Goal: Task Accomplishment & Management: Manage account settings

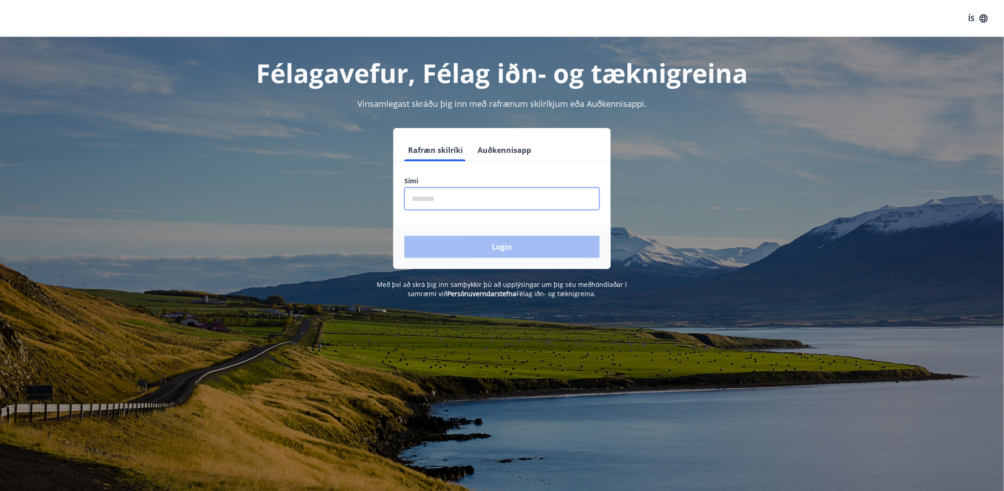
click at [473, 197] on input "phone" at bounding box center [501, 198] width 195 height 23
type input "********"
click at [492, 243] on button "Login" at bounding box center [501, 247] width 195 height 22
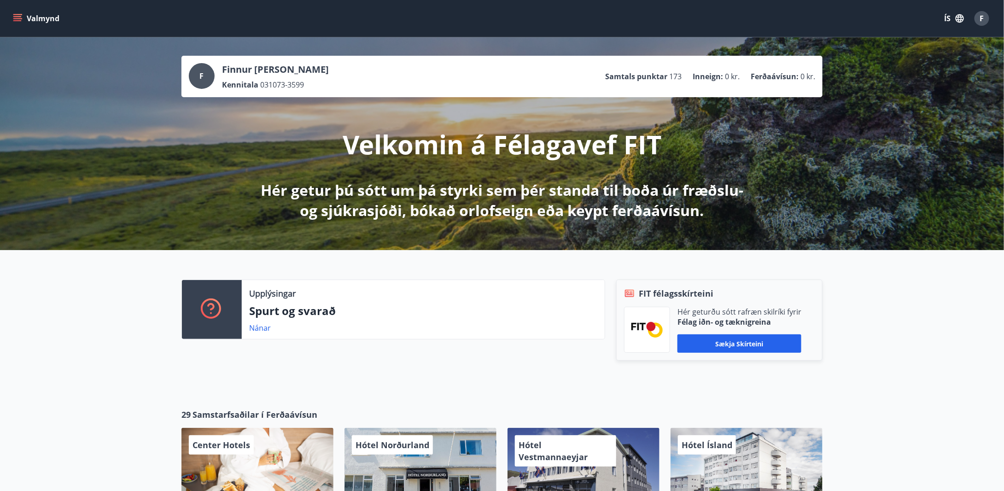
click at [16, 20] on icon "menu" at bounding box center [17, 18] width 9 height 9
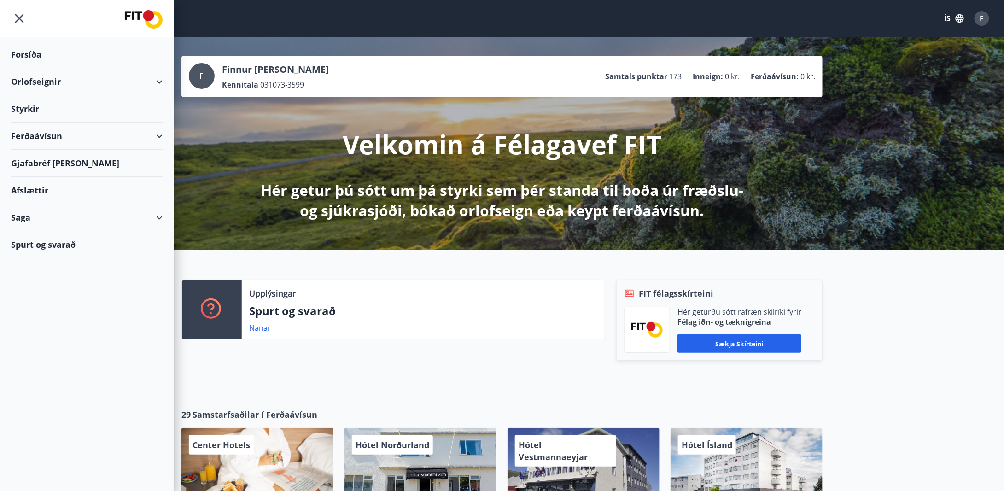
click at [144, 210] on div "Saga" at bounding box center [87, 217] width 152 height 27
click at [34, 355] on div "Skilagreinar" at bounding box center [86, 356] width 137 height 19
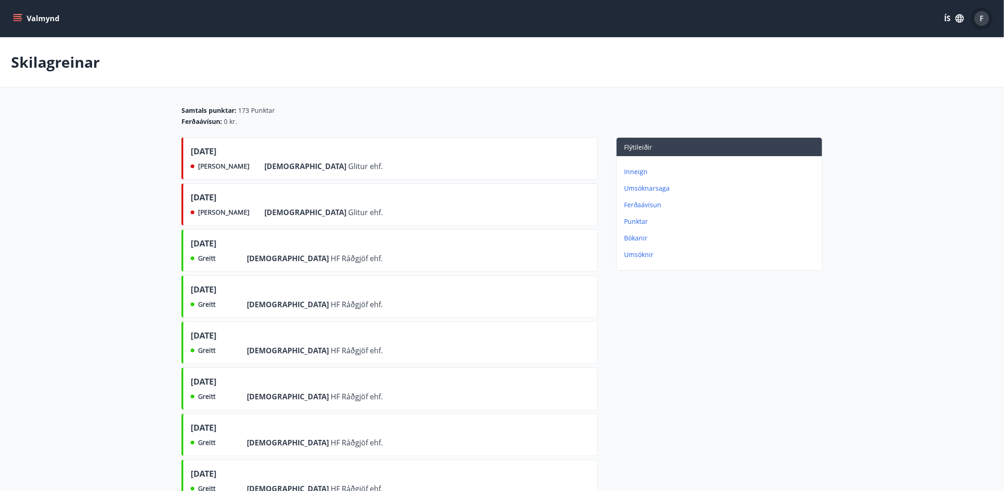
click at [981, 18] on span "F" at bounding box center [982, 18] width 4 height 10
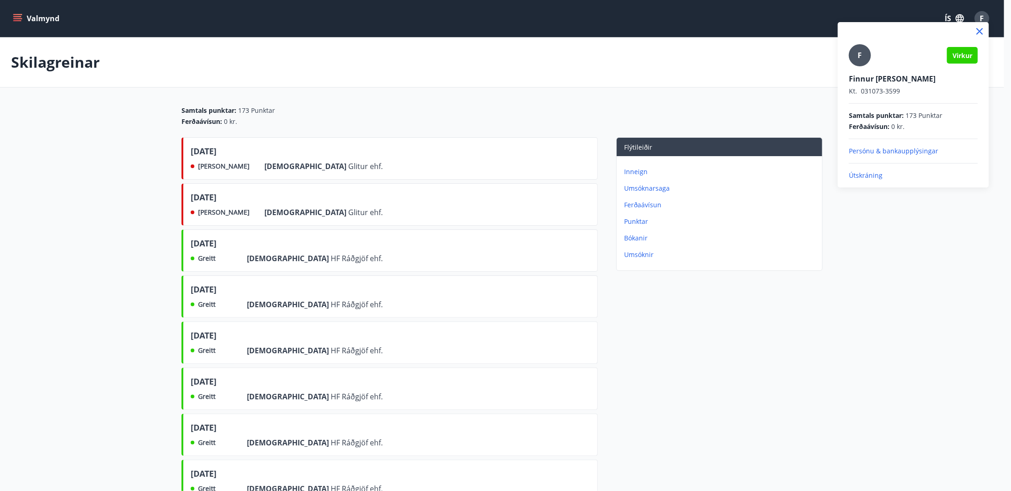
click at [863, 176] on p "Útskráning" at bounding box center [913, 175] width 129 height 9
